Goal: Task Accomplishment & Management: Book appointment/travel/reservation

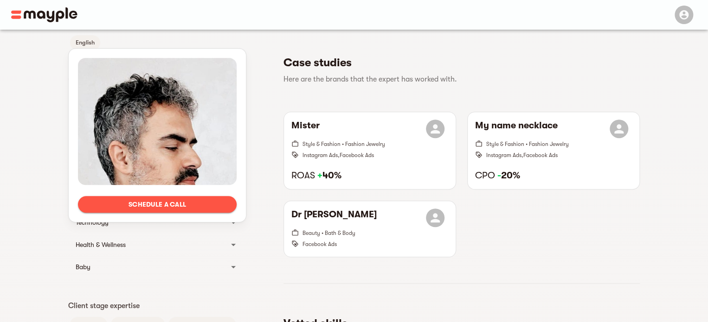
scroll to position [245, 0]
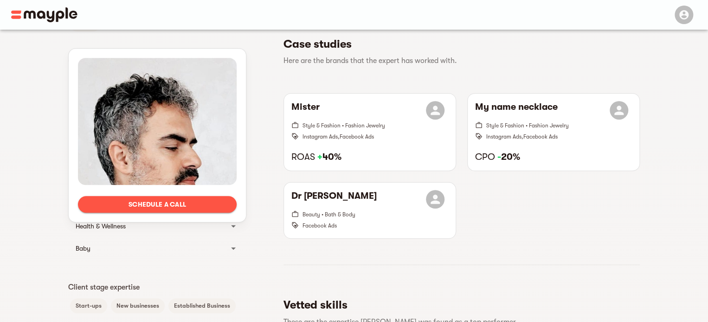
drag, startPoint x: 701, startPoint y: 156, endPoint x: 701, endPoint y: 166, distance: 9.3
click at [701, 166] on div "Schedule a call Languages English Client Type B2B B2C Industries Finance Insura…" at bounding box center [354, 215] width 708 height 861
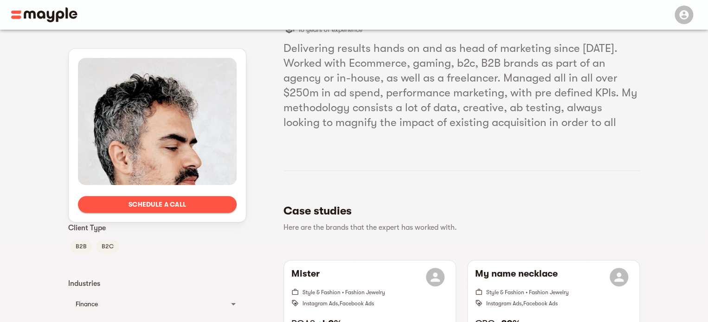
scroll to position [0, 0]
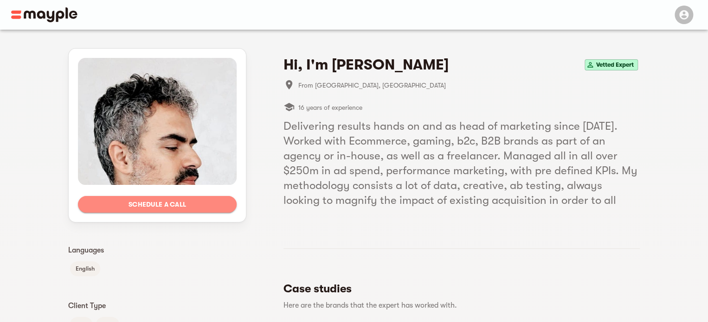
click at [201, 205] on span "Schedule a call" at bounding box center [157, 204] width 144 height 11
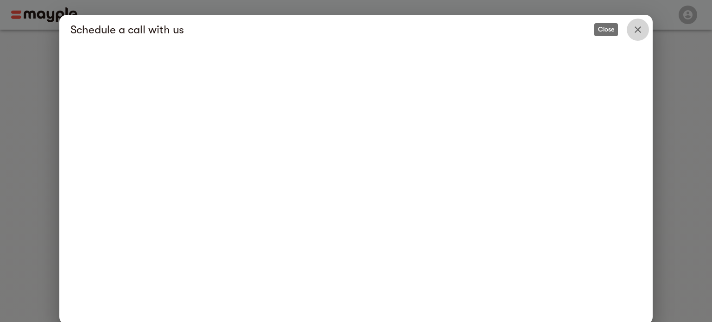
click at [635, 32] on icon "Close" at bounding box center [638, 29] width 6 height 6
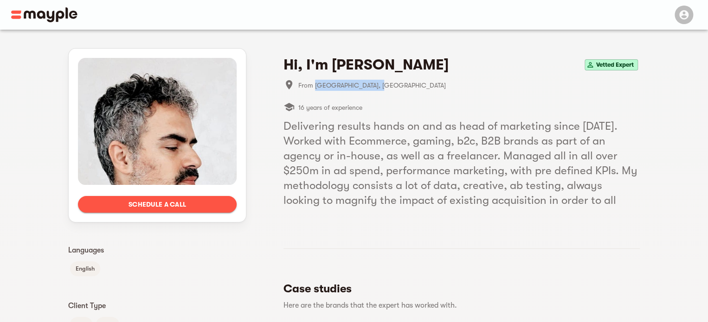
drag, startPoint x: 315, startPoint y: 81, endPoint x: 378, endPoint y: 84, distance: 63.1
click at [378, 84] on span "From [GEOGRAPHIC_DATA], [GEOGRAPHIC_DATA]" at bounding box center [468, 85] width 341 height 11
copy span "Petach Tikva, [GEOGRAPHIC_DATA]"
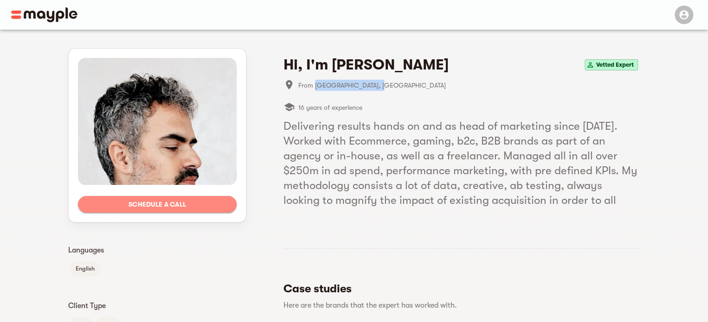
click at [166, 200] on span "Schedule a call" at bounding box center [157, 204] width 144 height 11
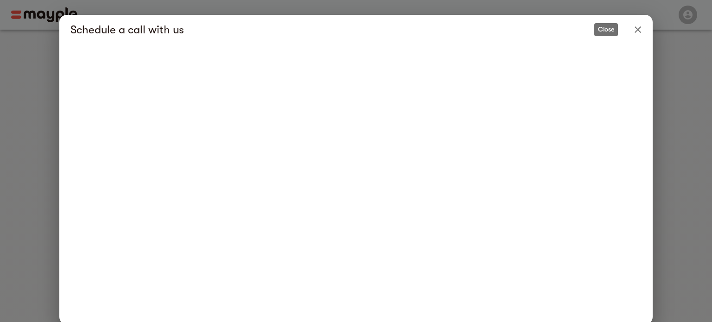
click at [638, 25] on icon "Close" at bounding box center [637, 29] width 11 height 11
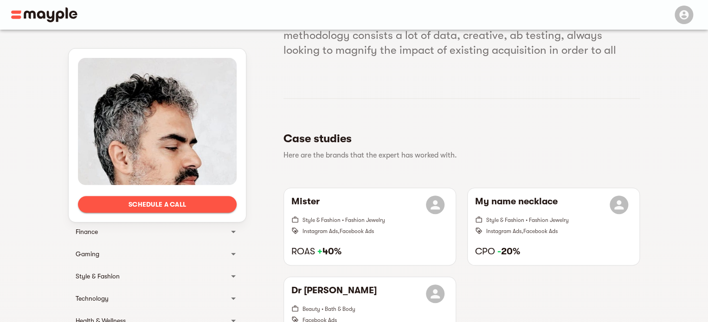
scroll to position [154, 0]
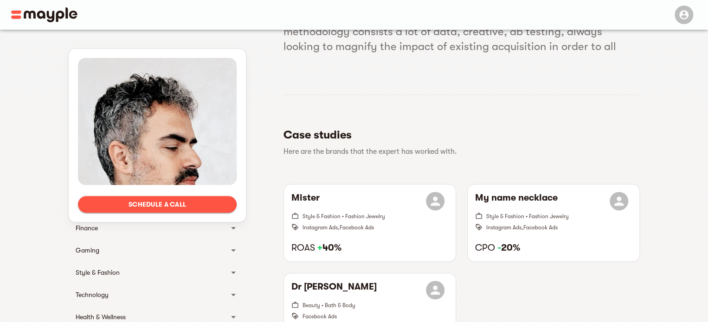
click at [103, 273] on div "Style & Fashion" at bounding box center [149, 272] width 147 height 11
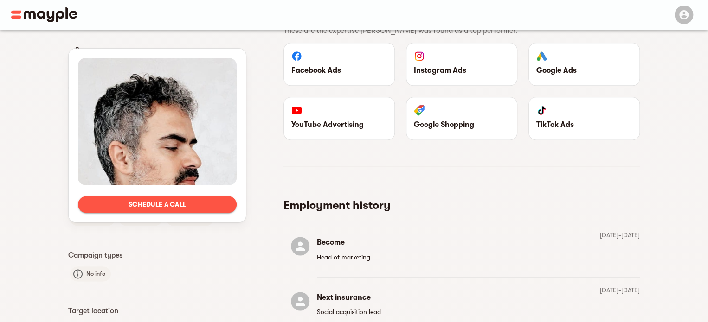
scroll to position [545, 0]
